Goal: Find specific page/section: Find specific page/section

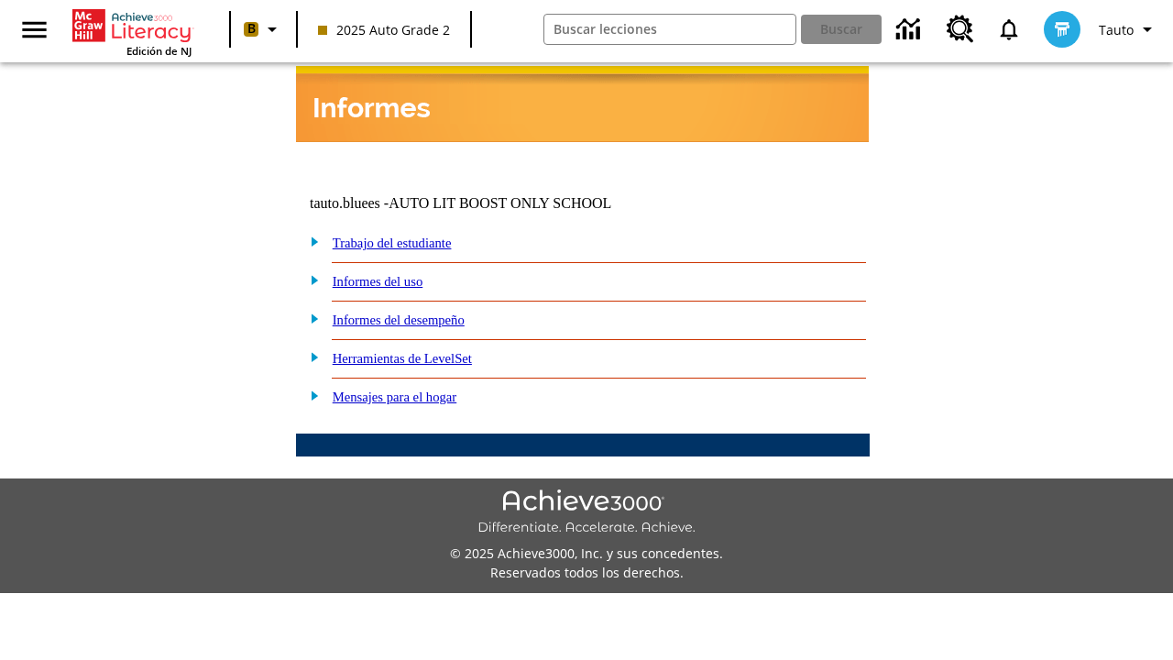
click at [413, 236] on link "Trabajo del estudiante" at bounding box center [392, 243] width 119 height 15
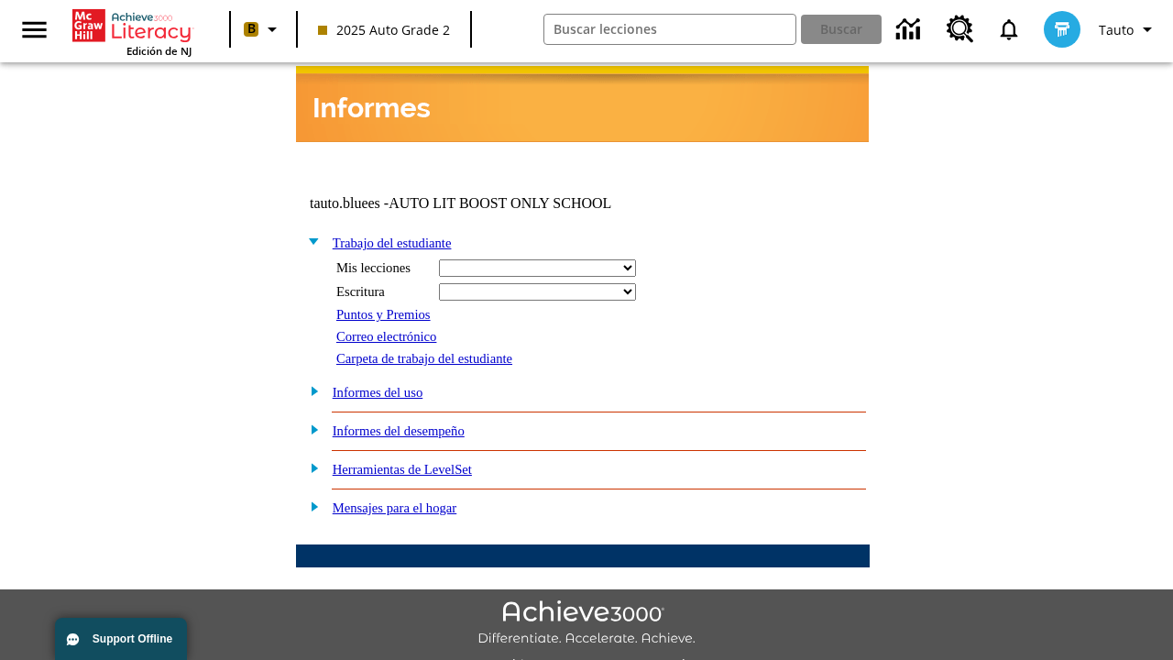
select select "/options/reports/?report_id=24&atype=14&section=2"
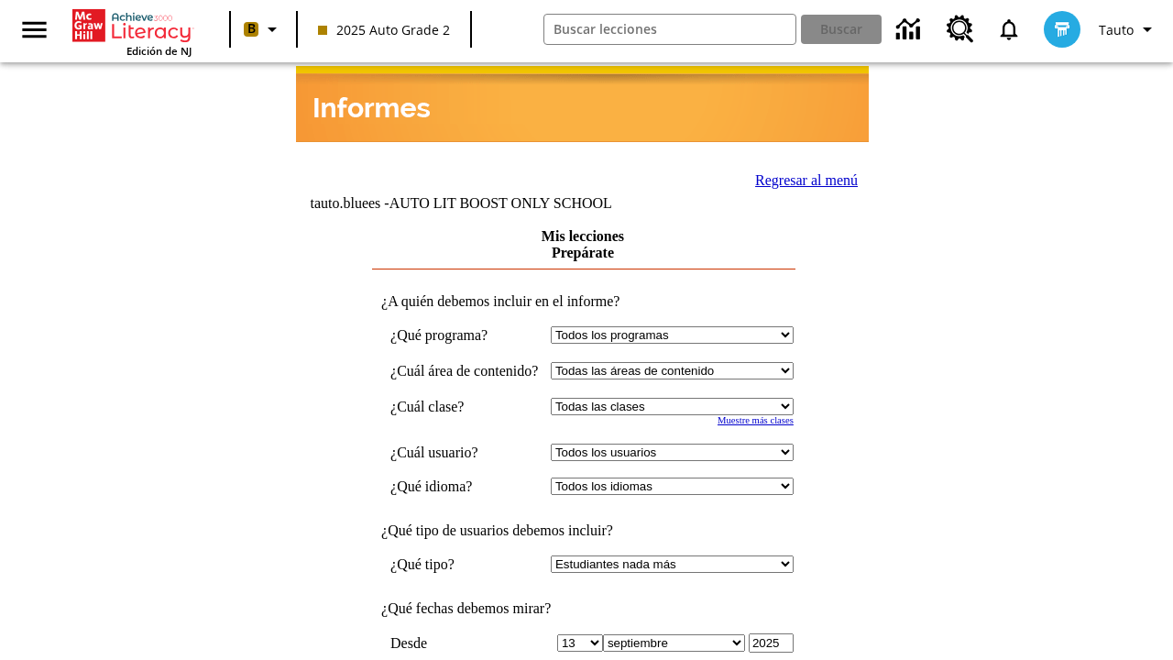
scroll to position [479, 0]
